Goal: Information Seeking & Learning: Learn about a topic

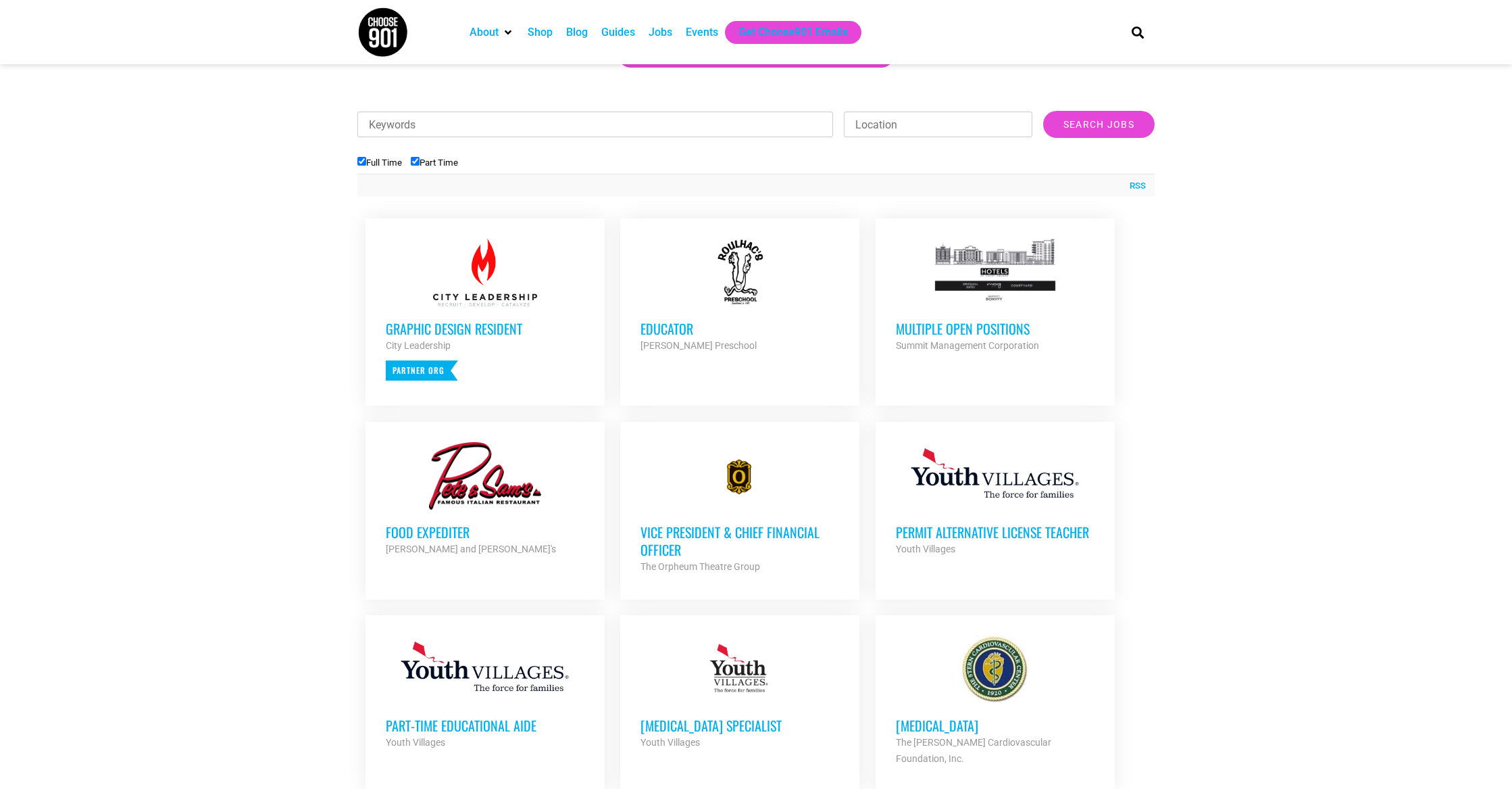
scroll to position [402, 0]
click at [929, 332] on h3 "Multiple Open Positions" at bounding box center [995, 328] width 198 height 18
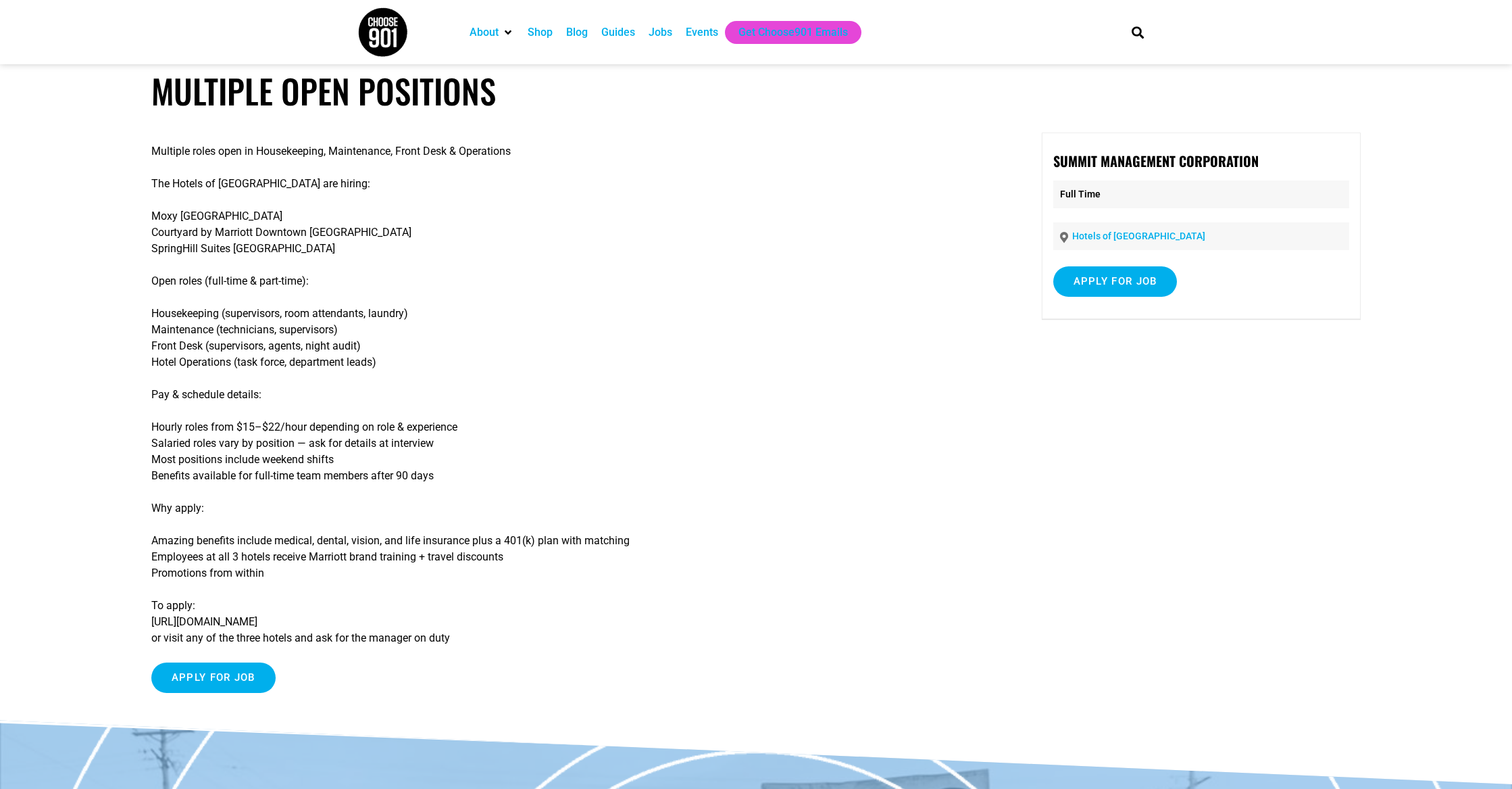
scroll to position [17, 0]
